Goal: Transaction & Acquisition: Purchase product/service

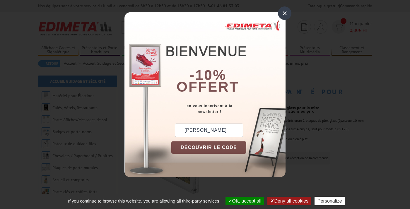
scroll to position [0, 13]
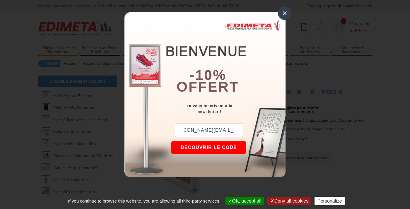
type input "[PERSON_NAME][EMAIL_ADDRESS][DOMAIN_NAME]"
click at [236, 148] on button "DÉCOUVRIR LE CODE" at bounding box center [208, 147] width 75 height 12
click at [198, 149] on button "Copier le code" at bounding box center [203, 147] width 64 height 12
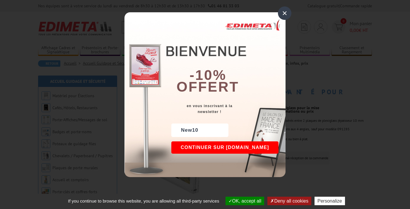
click at [285, 13] on div "×" at bounding box center [284, 12] width 13 height 13
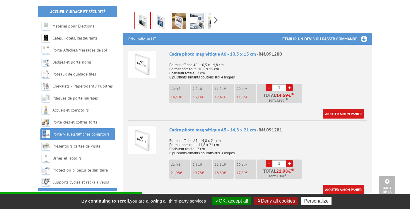
scroll to position [197, 0]
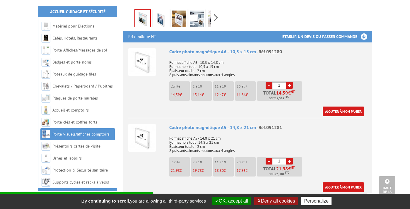
click at [205, 93] on p "13,14 €" at bounding box center [201, 95] width 19 height 4
click at [289, 82] on link "+" at bounding box center [289, 85] width 7 height 7
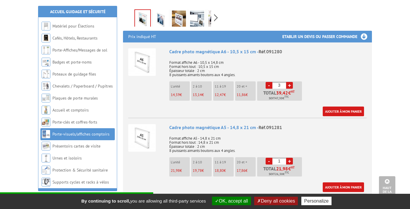
type input "4"
click at [331, 182] on link "Ajouter à mon panier" at bounding box center [342, 187] width 41 height 10
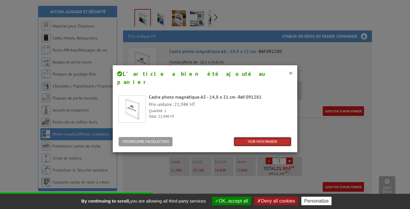
click at [282, 137] on link "VOIR MON PANIER" at bounding box center [262, 142] width 58 height 10
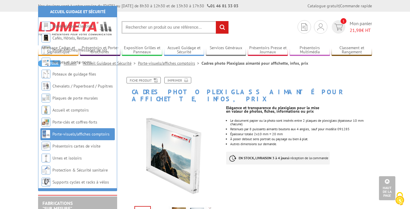
scroll to position [379, 0]
